Goal: Task Accomplishment & Management: Use online tool/utility

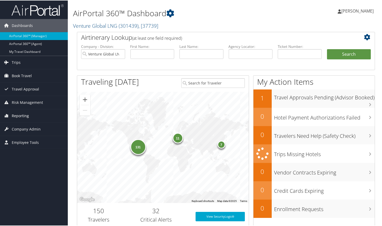
click at [22, 113] on span "Reporting" at bounding box center [20, 115] width 17 height 13
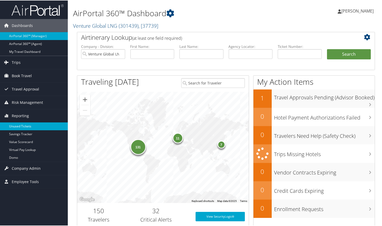
click at [25, 126] on link "Unused Tickets" at bounding box center [34, 126] width 68 height 8
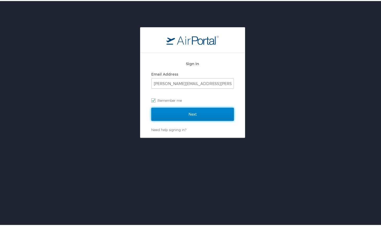
click at [163, 114] on input "Next" at bounding box center [192, 113] width 82 height 13
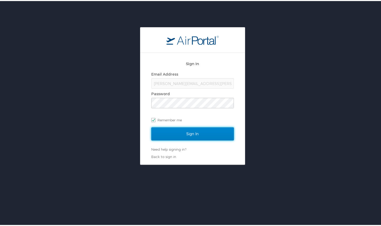
click at [192, 134] on input "Sign In" at bounding box center [192, 132] width 82 height 13
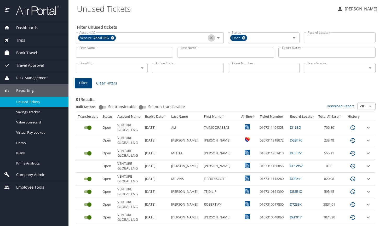
click at [210, 37] on icon "Clear" at bounding box center [211, 37] width 3 height 3
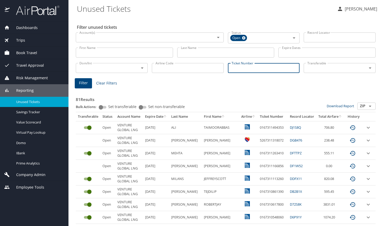
paste input "0167309362410"
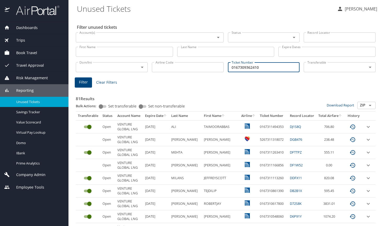
type input "0167309362410"
click at [86, 79] on span "Filter" at bounding box center [83, 82] width 9 height 7
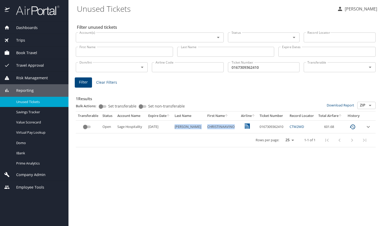
drag, startPoint x: 177, startPoint y: 127, endPoint x: 226, endPoint y: 125, distance: 49.1
click at [226, 125] on tr "Open Sage Hospitality [DATE] [PERSON_NAME] 0167309362410 CTM2MD 601.68" at bounding box center [225, 126] width 299 height 13
copy tr "[PERSON_NAME]"
